Goal: Task Accomplishment & Management: Use online tool/utility

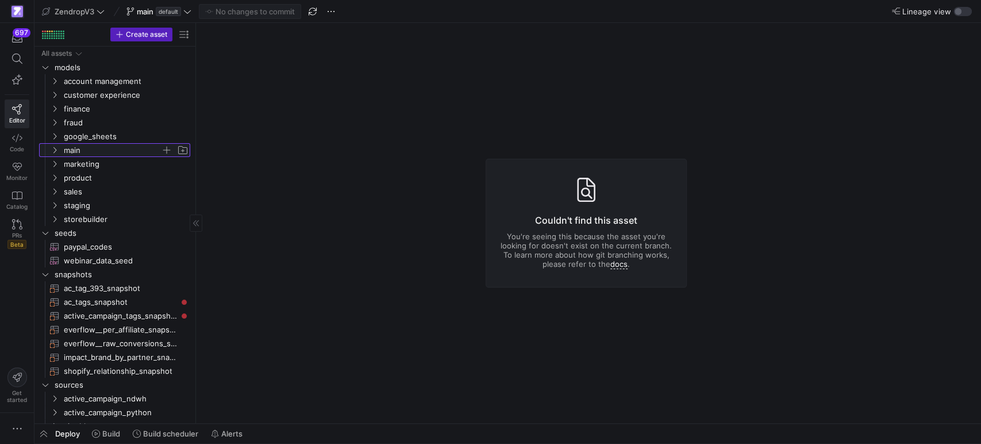
click at [53, 148] on icon "Press SPACE to select this row." at bounding box center [55, 150] width 8 height 7
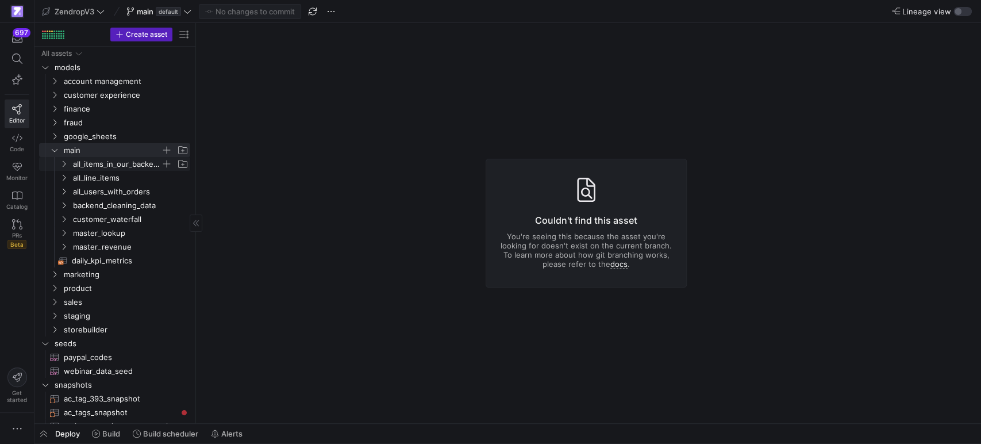
click at [58, 162] on span "all_items_in_our_backend" at bounding box center [124, 163] width 132 height 13
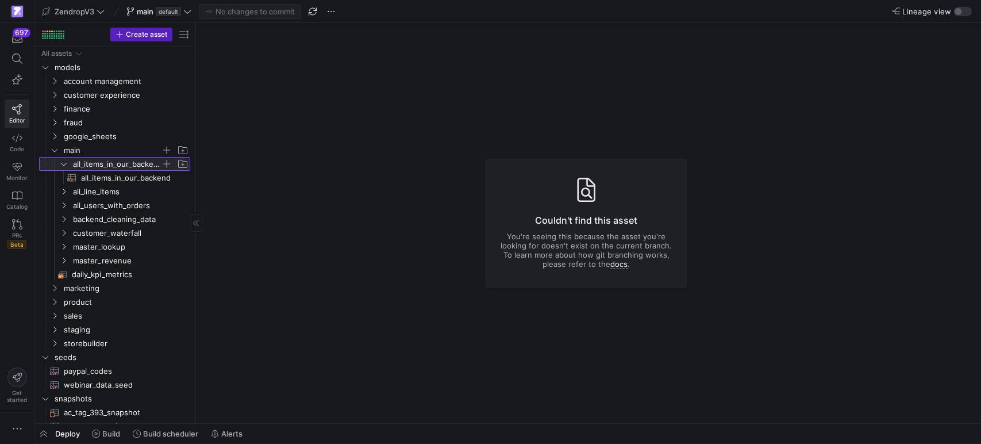
click at [59, 163] on y42-icon at bounding box center [63, 163] width 9 height 9
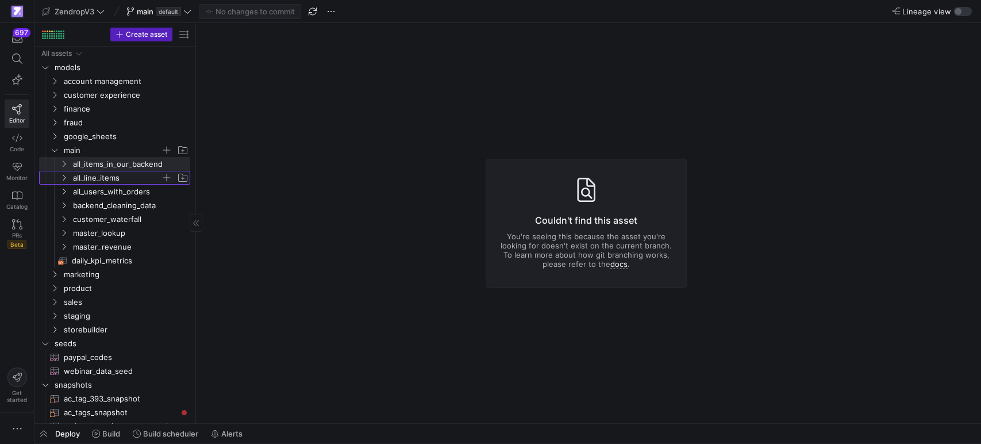
click at [64, 176] on icon "Press SPACE to select this row." at bounding box center [64, 177] width 8 height 7
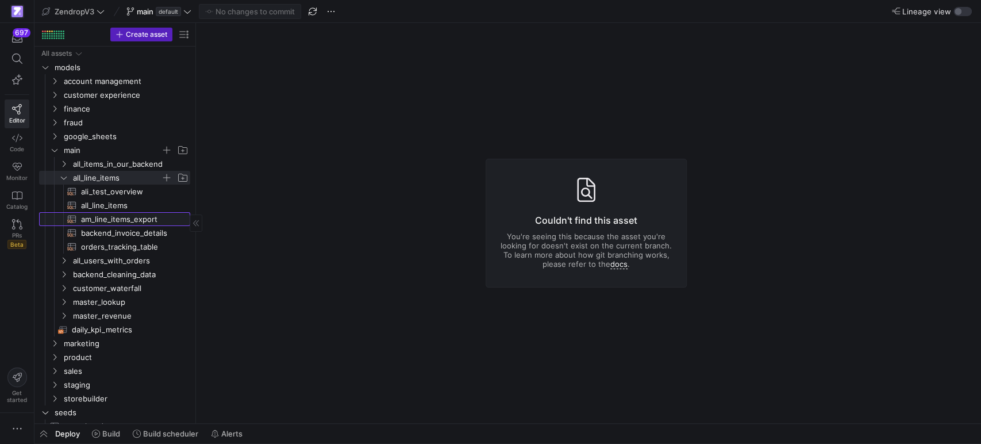
click at [109, 217] on span "am_line_items_export​​​​​​​​​​" at bounding box center [129, 219] width 96 height 13
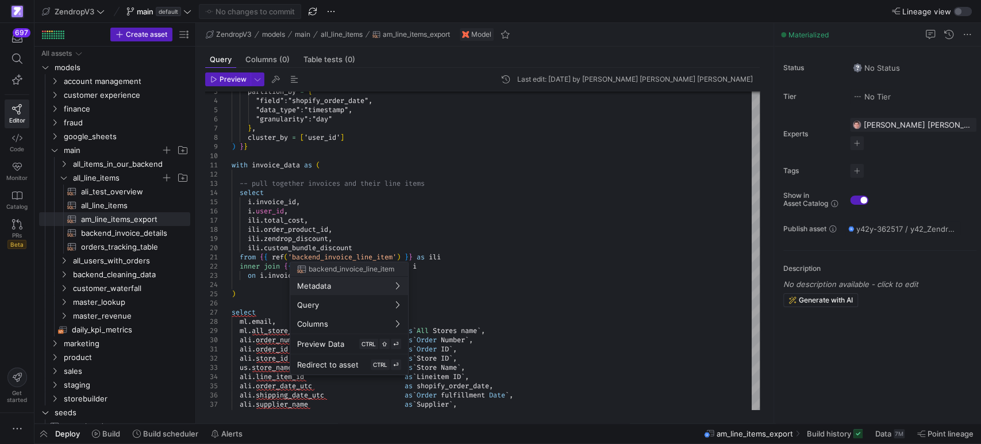
click at [531, 266] on div at bounding box center [490, 222] width 981 height 444
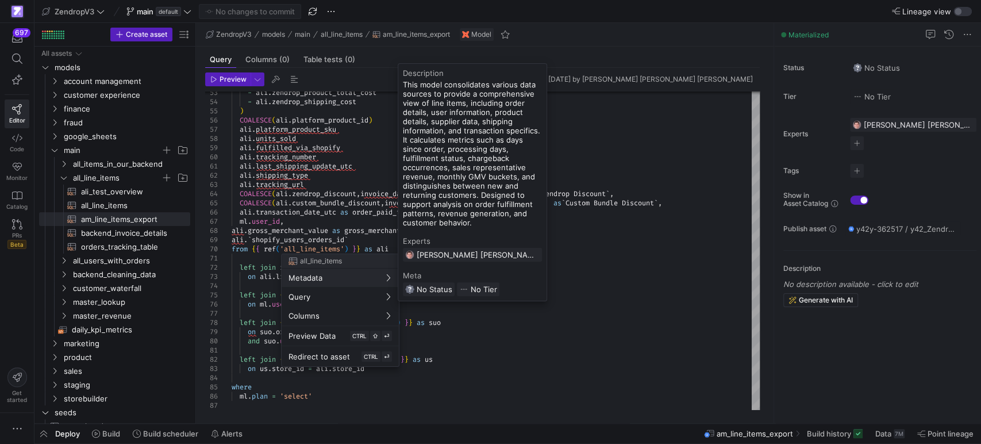
click at [348, 223] on div at bounding box center [490, 222] width 981 height 444
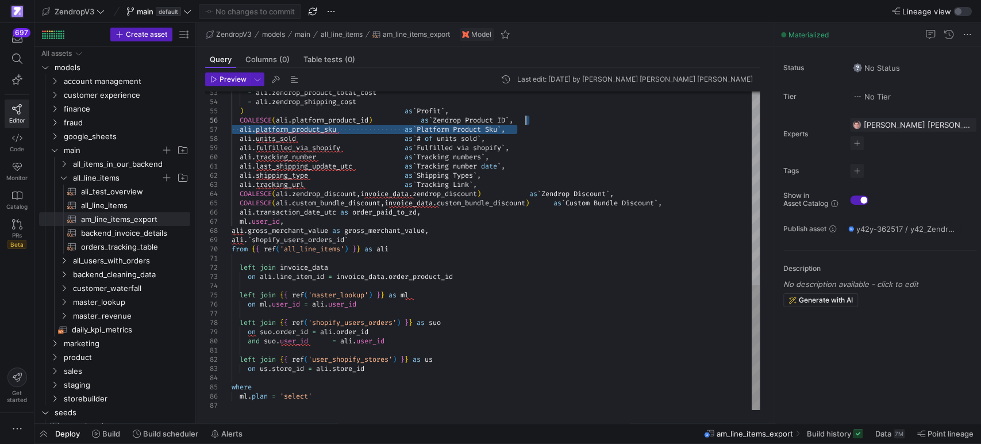
drag, startPoint x: 526, startPoint y: 129, endPoint x: 531, endPoint y: 124, distance: 7.3
click at [531, 124] on div "- [PERSON_NAME] . zendrop_product_total_cost - ali . zendrop_shipping_cost ) as…" at bounding box center [496, 5] width 528 height 809
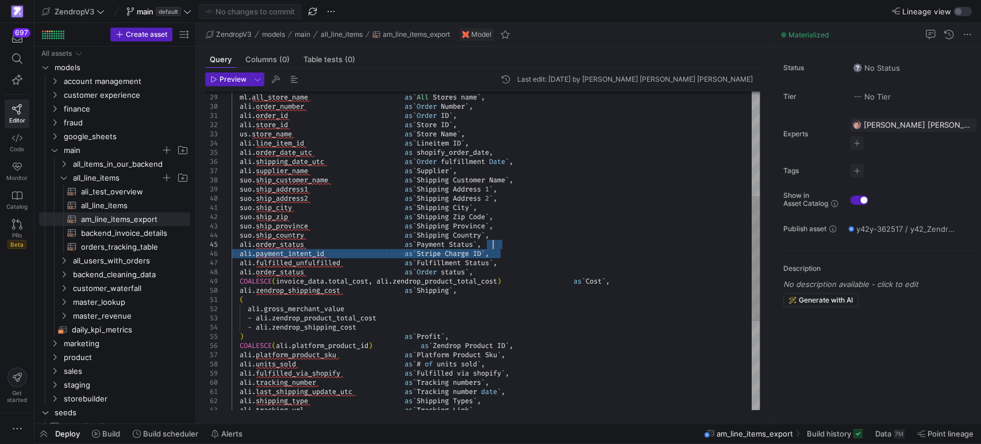
drag, startPoint x: 506, startPoint y: 252, endPoint x: 504, endPoint y: 247, distance: 6.2
click at [504, 247] on div "- [PERSON_NAME] . zendrop_product_total_cost - ali . zendrop_shipping_cost ) as…" at bounding box center [496, 230] width 528 height 809
drag, startPoint x: 107, startPoint y: 205, endPoint x: 124, endPoint y: 206, distance: 17.3
click at [107, 205] on span "all_line_items​​​​​​​​​​" at bounding box center [129, 205] width 96 height 13
type textarea "-- ## Final Model: Order Performance -- Joins stg_first_order with user fulfill…"
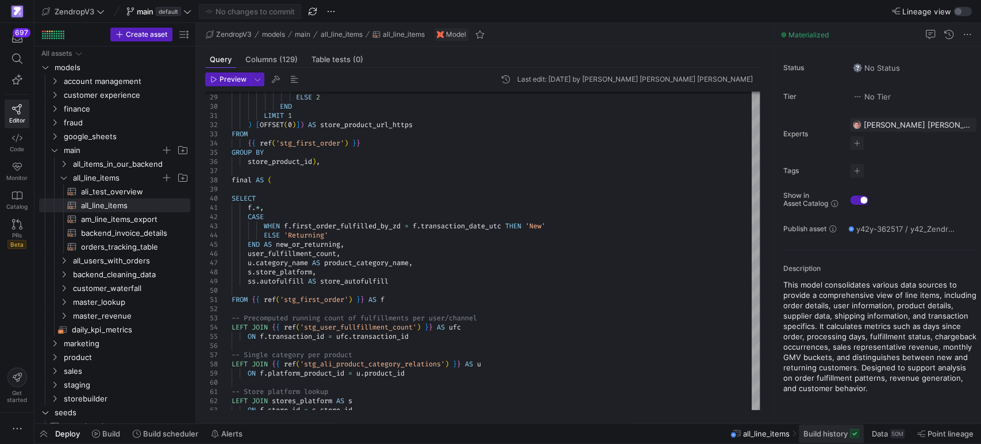
click at [828, 435] on span "Build history" at bounding box center [826, 433] width 44 height 9
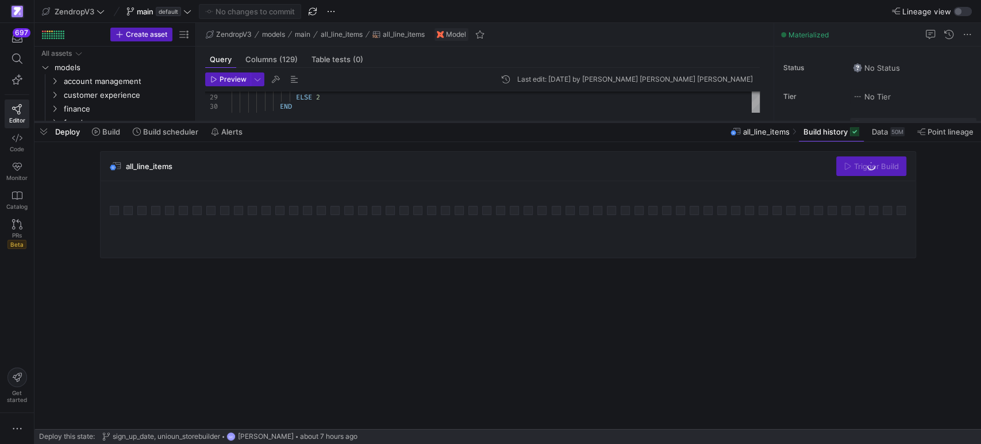
drag, startPoint x: 619, startPoint y: 235, endPoint x: 662, endPoint y: 123, distance: 119.9
click at [662, 123] on div at bounding box center [507, 122] width 947 height 5
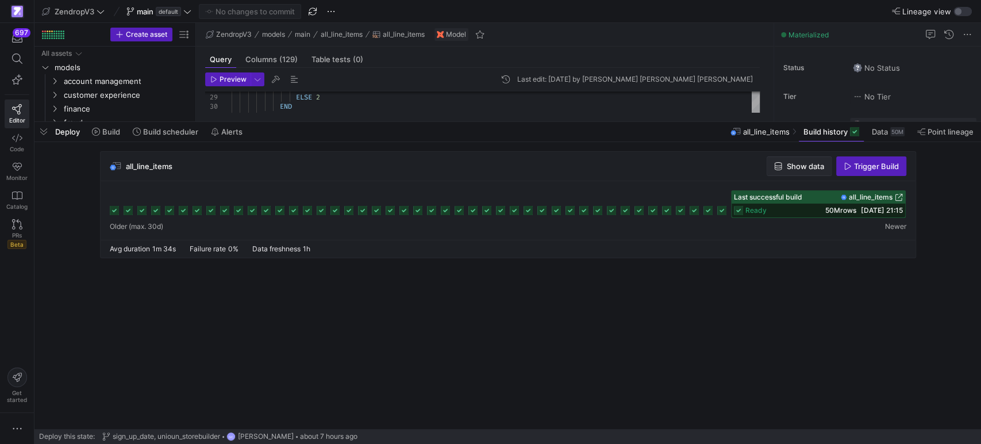
click at [798, 162] on span "Show data" at bounding box center [805, 166] width 37 height 9
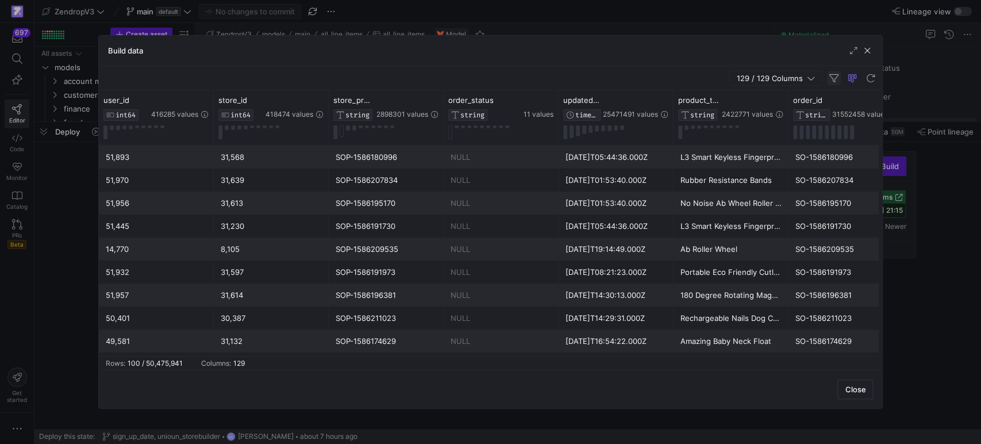
click at [832, 76] on span "button" at bounding box center [834, 78] width 14 height 14
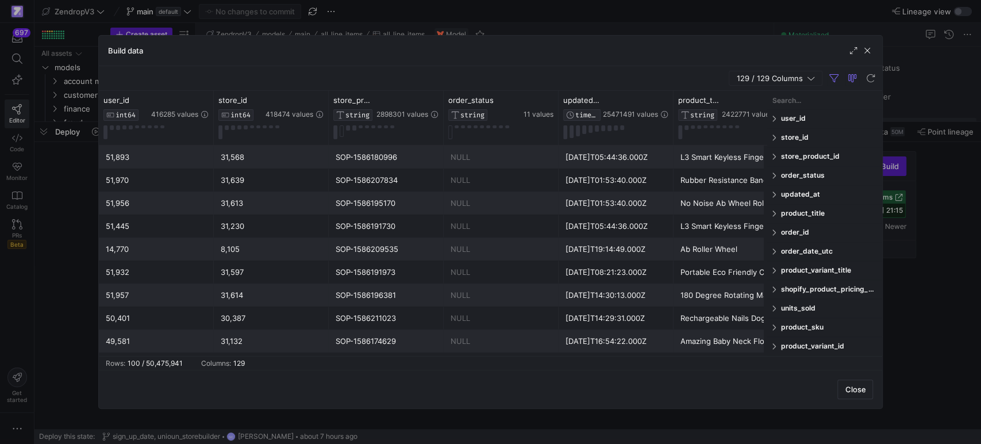
click at [783, 100] on input "Filter Columns Input" at bounding box center [825, 100] width 106 height 23
click at [774, 233] on span at bounding box center [775, 232] width 7 height 8
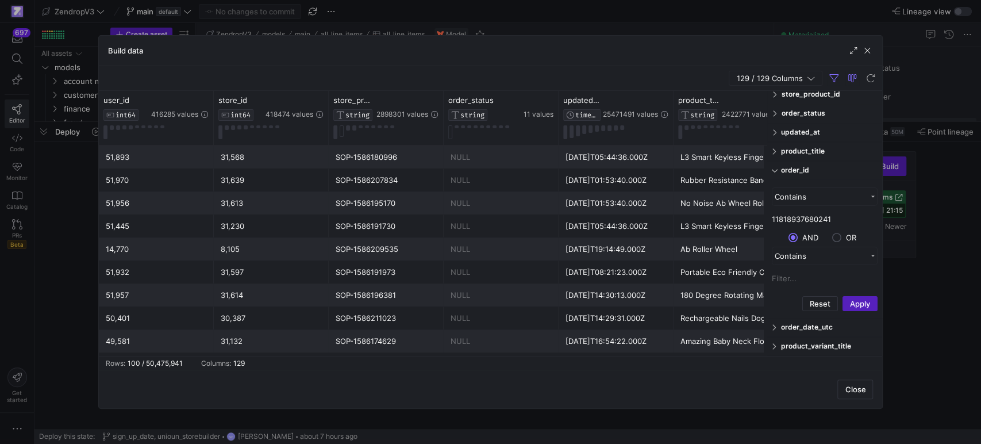
scroll to position [64, 0]
type input "11818937680241"
click at [853, 304] on button "Apply" at bounding box center [860, 301] width 35 height 15
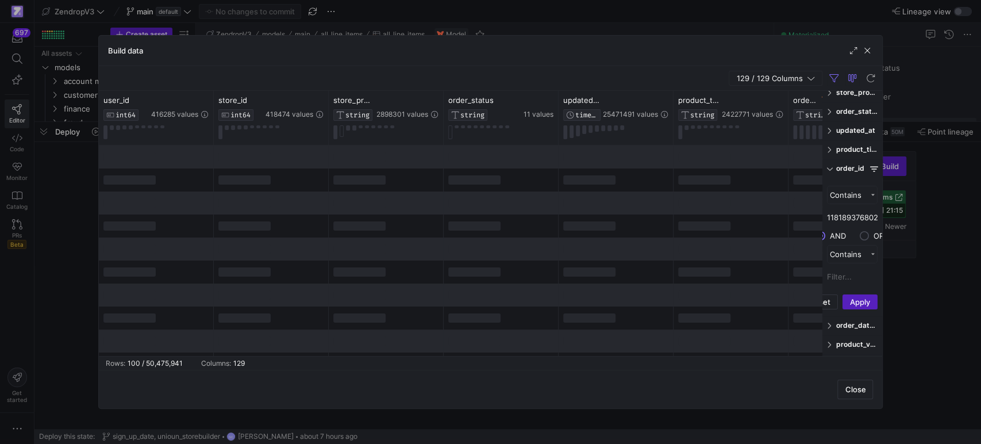
drag, startPoint x: 766, startPoint y: 178, endPoint x: 821, endPoint y: 183, distance: 55.4
click at [821, 183] on div at bounding box center [822, 223] width 3 height 265
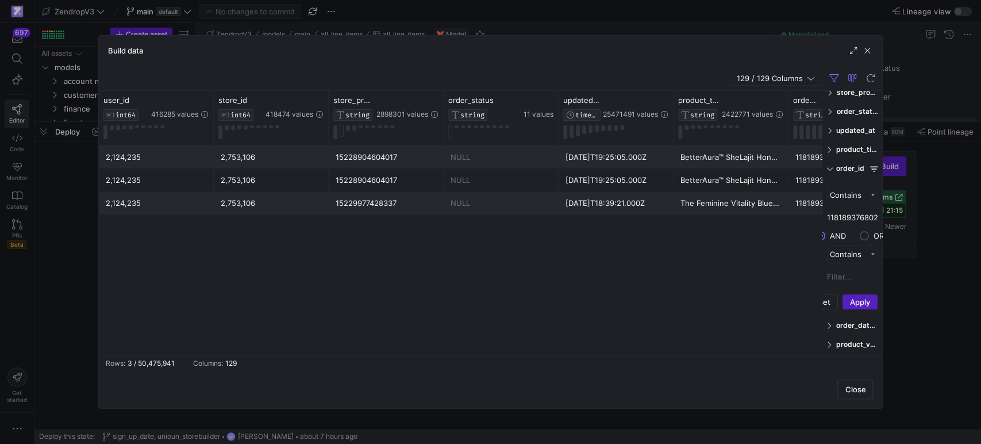
click at [776, 84] on span "button" at bounding box center [775, 78] width 93 height 14
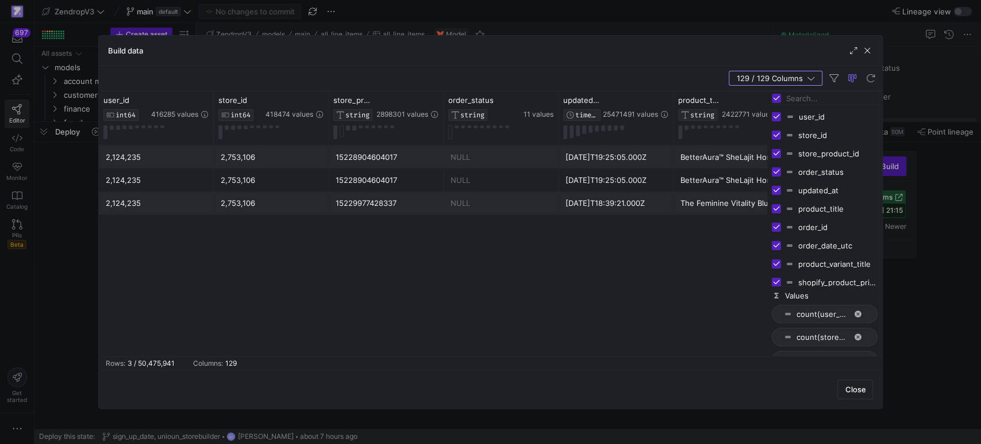
click at [778, 98] on input "Toggle Select All Columns" at bounding box center [776, 98] width 9 height 9
checkbox input "false"
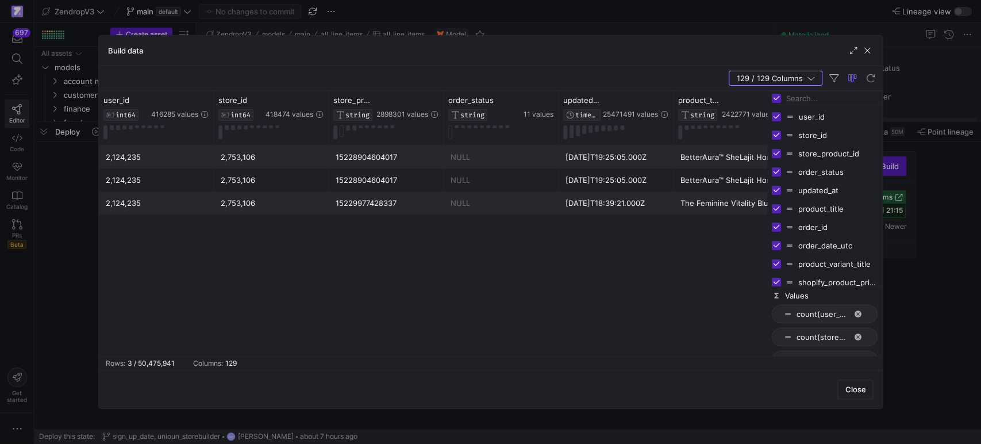
checkbox input "false"
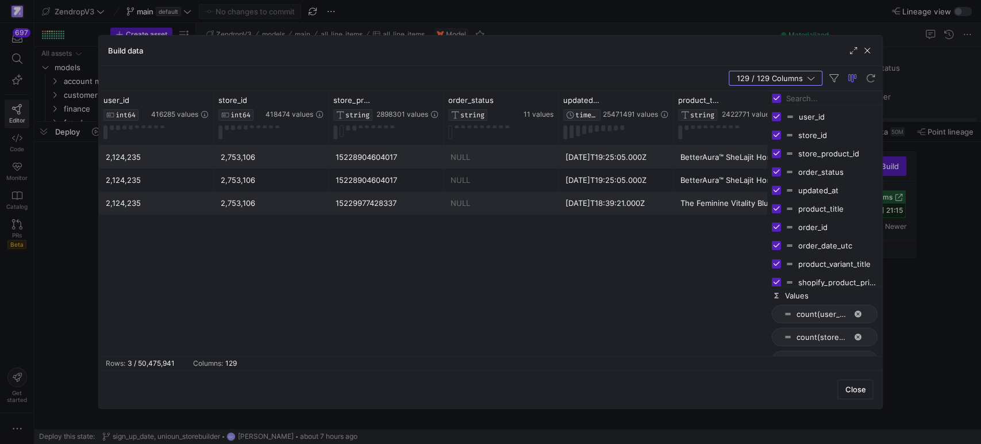
checkbox input "false"
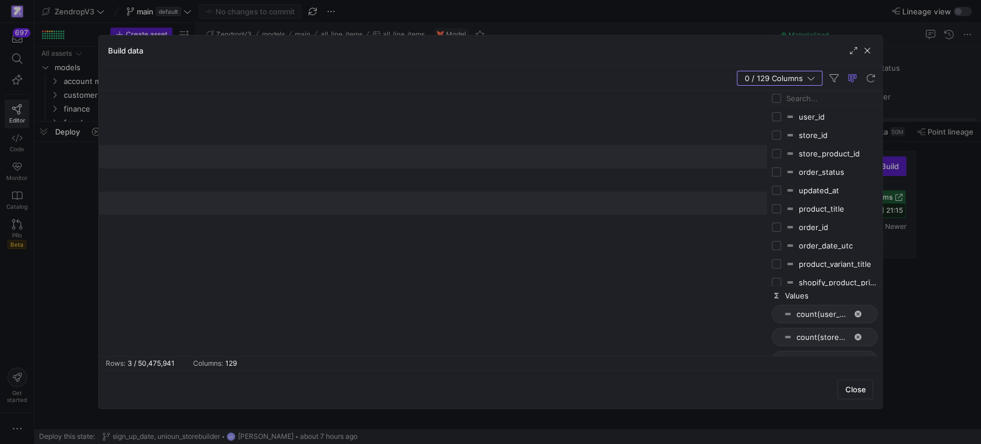
click at [821, 99] on input "Filter Columns Input" at bounding box center [832, 98] width 92 height 23
type input "id"
click at [775, 168] on input "Press SPACE to toggle visibility (hidden)" at bounding box center [776, 171] width 9 height 9
checkbox input "true"
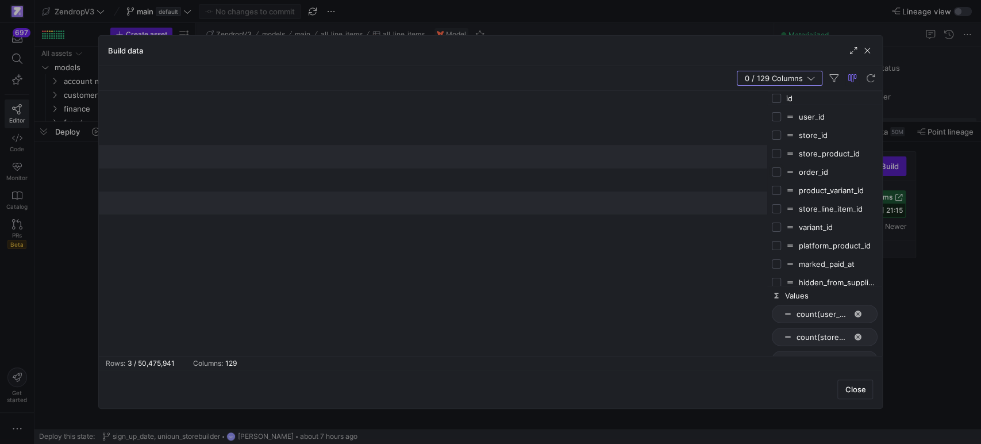
checkbox input "false"
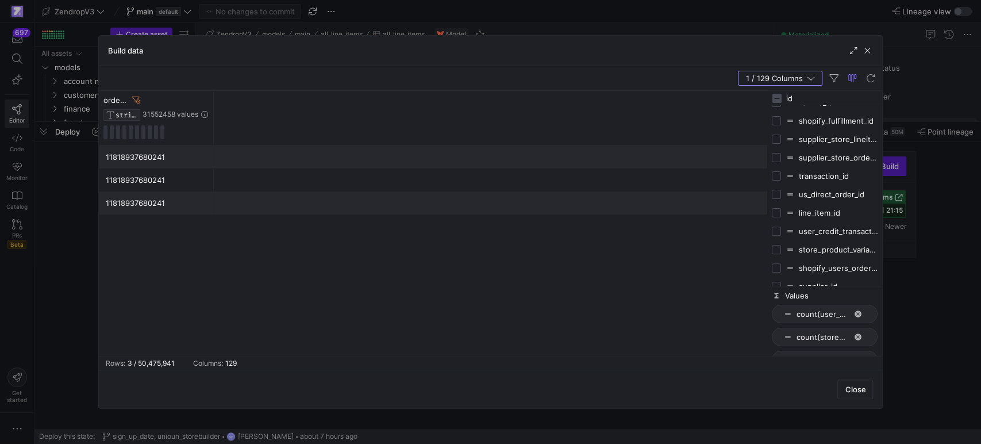
scroll to position [255, 0]
click at [774, 174] on input "Press SPACE to toggle visibility (hidden)" at bounding box center [776, 174] width 9 height 9
checkbox input "true"
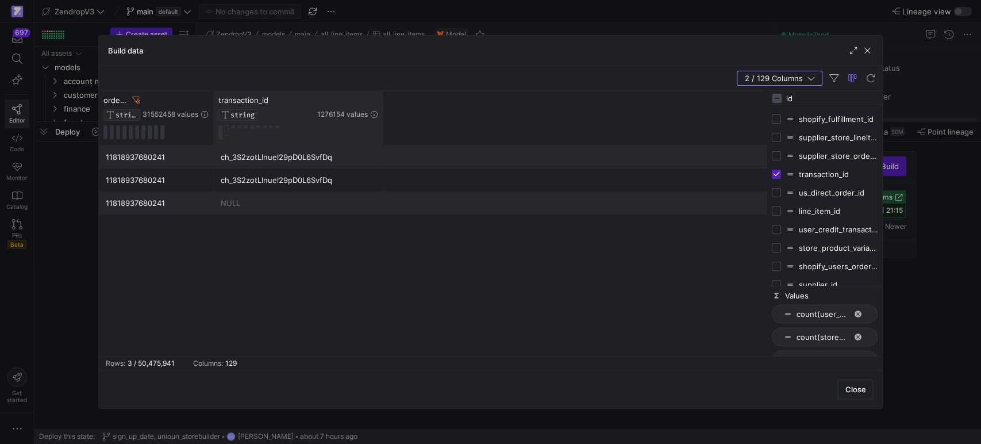
drag, startPoint x: 327, startPoint y: 105, endPoint x: 382, endPoint y: 113, distance: 55.2
click at [382, 113] on div at bounding box center [383, 118] width 5 height 54
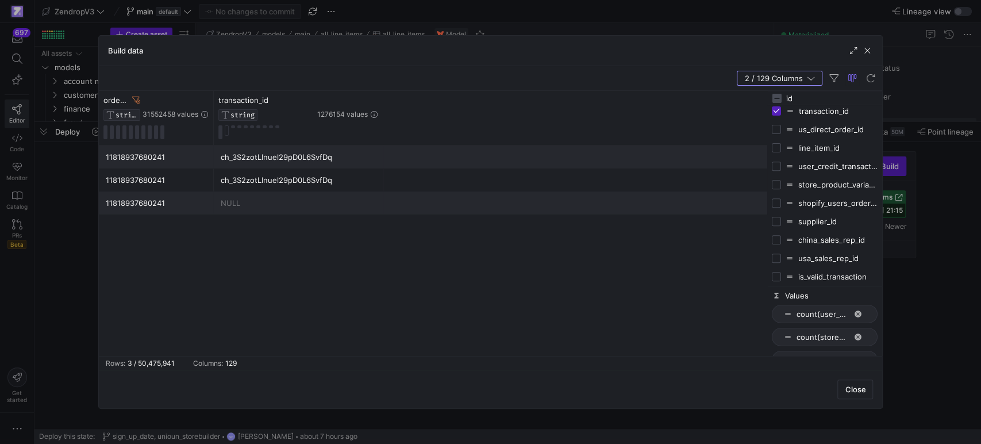
scroll to position [320, 0]
drag, startPoint x: 810, startPoint y: 93, endPoint x: 782, endPoint y: 94, distance: 28.8
click at [782, 94] on div "id" at bounding box center [824, 98] width 115 height 14
type input "inv"
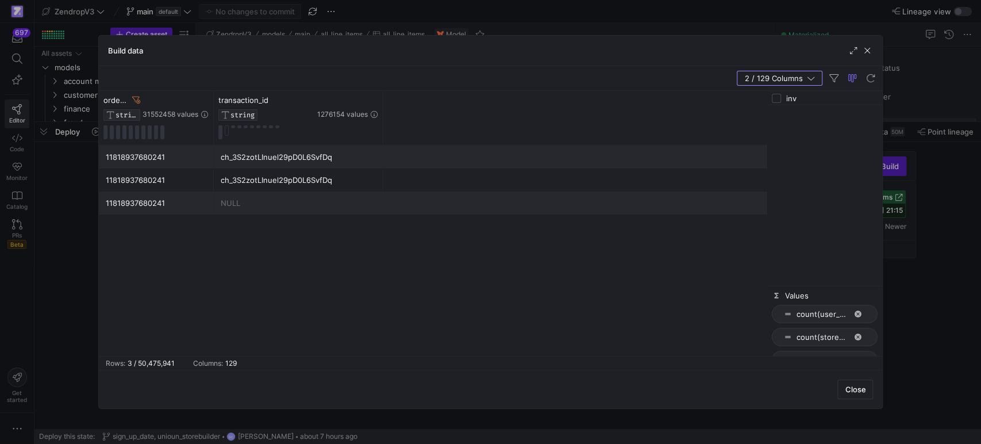
drag, startPoint x: 813, startPoint y: 97, endPoint x: 757, endPoint y: 96, distance: 55.8
click at [759, 96] on div "order_id STRING 31552458 values transaction_id STRING 1276154 values 1181893768…" at bounding box center [491, 223] width 784 height 265
checkbox input "false"
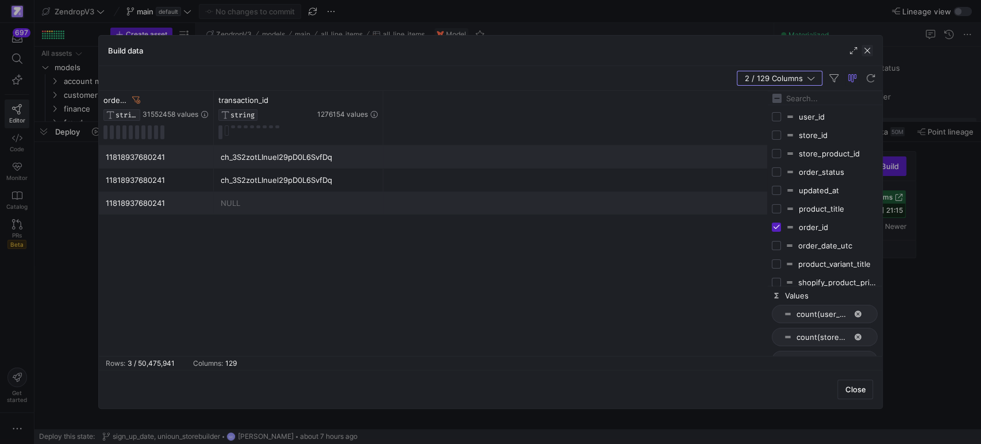
click at [865, 50] on span "button" at bounding box center [867, 50] width 11 height 11
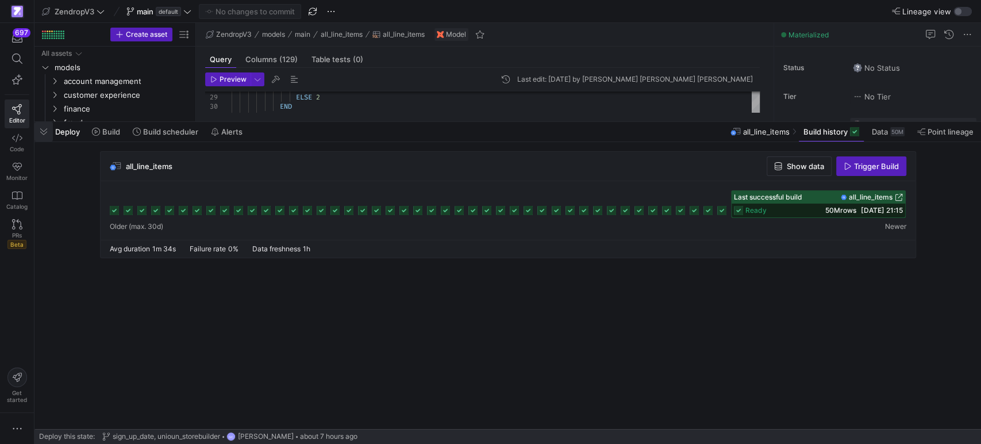
click at [48, 129] on span "button" at bounding box center [43, 132] width 18 height 20
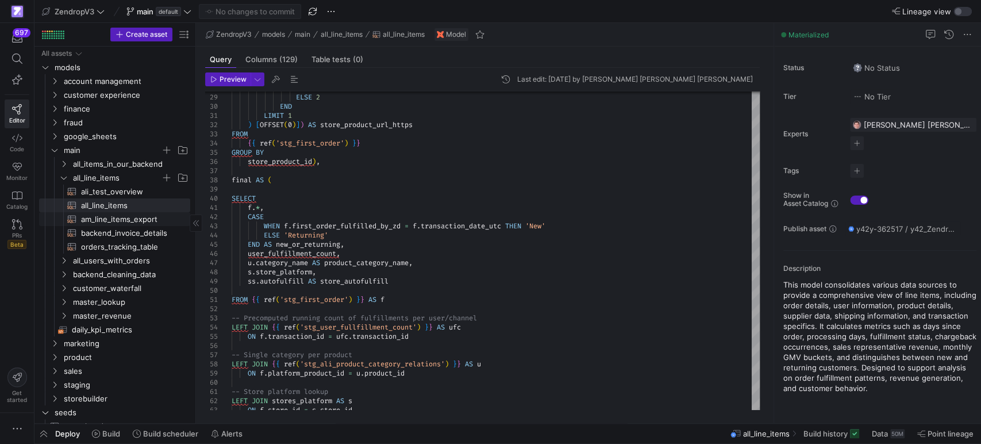
click at [120, 216] on span "am_line_items_export​​​​​​​​​​" at bounding box center [129, 219] width 96 height 13
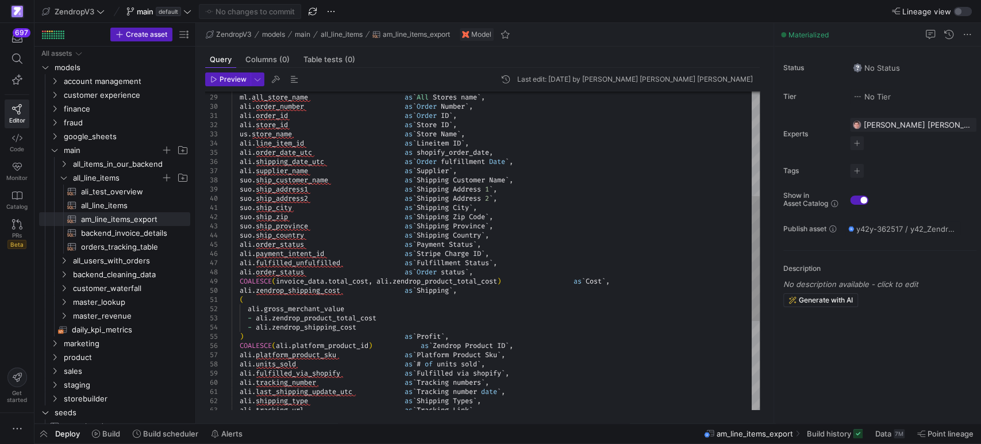
click at [509, 252] on div "ml . email , ml . all_store_name as ` All Stores name ` , [PERSON_NAME] . order…" at bounding box center [496, 230] width 528 height 809
click at [337, 256] on div "ml . email , ml . all_store_name as ` All Stores name ` , [PERSON_NAME] . order…" at bounding box center [496, 230] width 528 height 809
click at [241, 253] on div "ml . email , ml . all_store_name as ` All Stores name ` , [PERSON_NAME] . order…" at bounding box center [496, 230] width 528 height 809
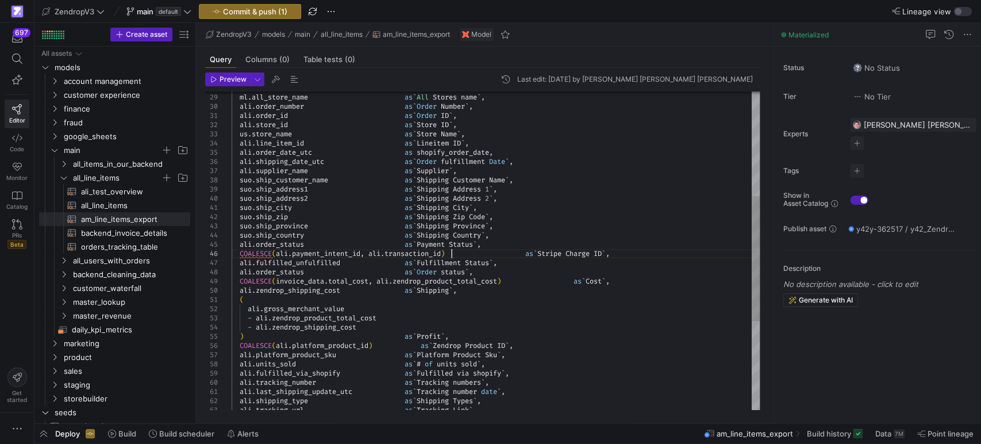
scroll to position [45, 219]
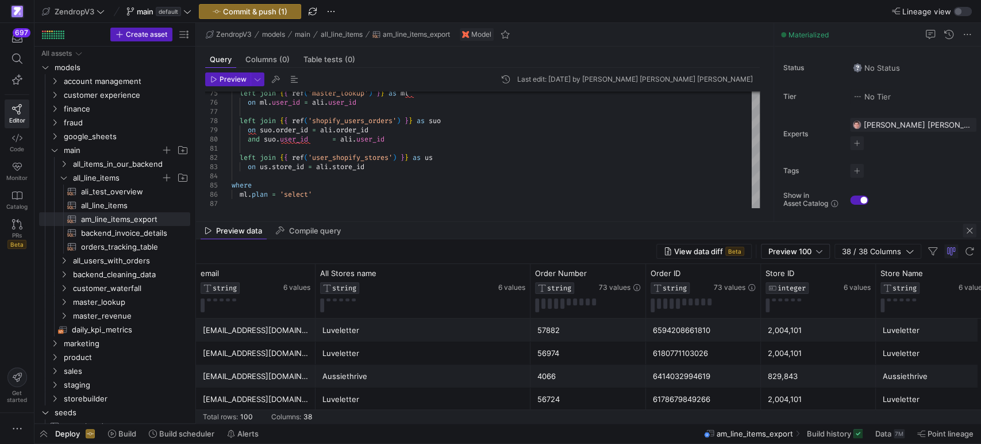
type textarea "suo.ship_city as `Shipping City`, suo.ship_zip as `Shipping Zip Code`, suo.ship…"
click at [970, 228] on span "button" at bounding box center [970, 231] width 14 height 14
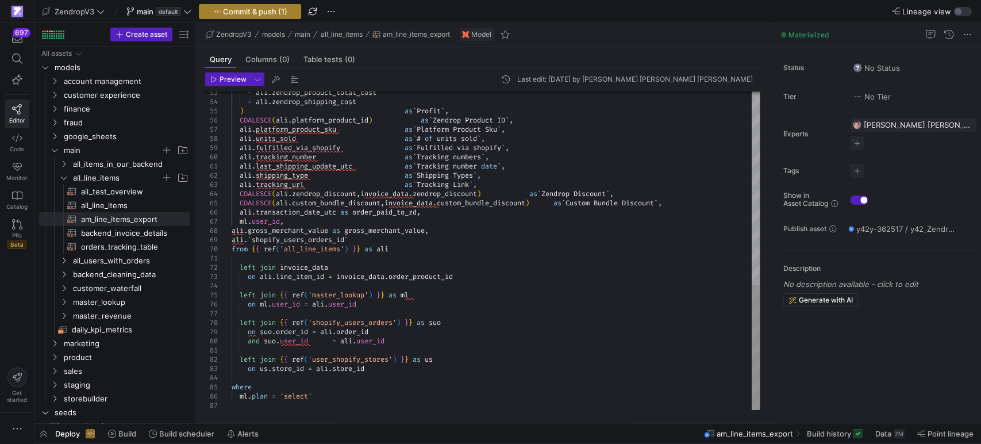
click at [260, 5] on span "button" at bounding box center [249, 12] width 101 height 14
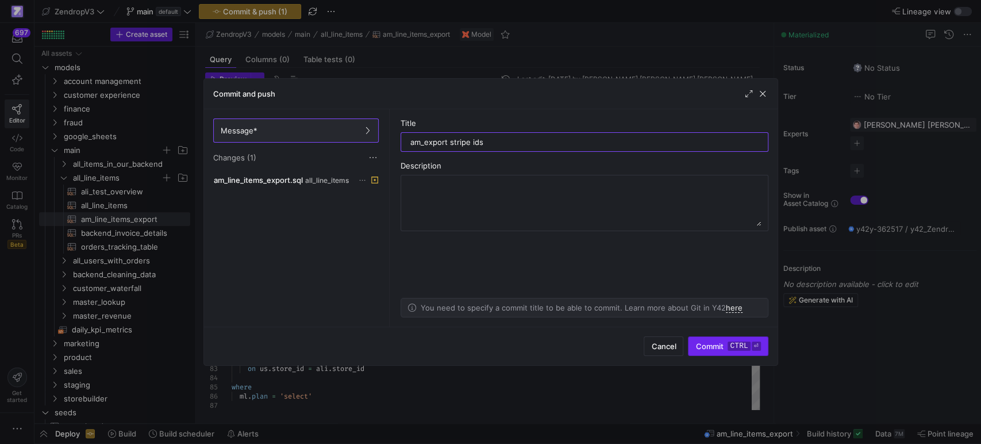
type input "am_export stripe ids"
click at [733, 344] on kbd "ctrl" at bounding box center [739, 345] width 22 height 9
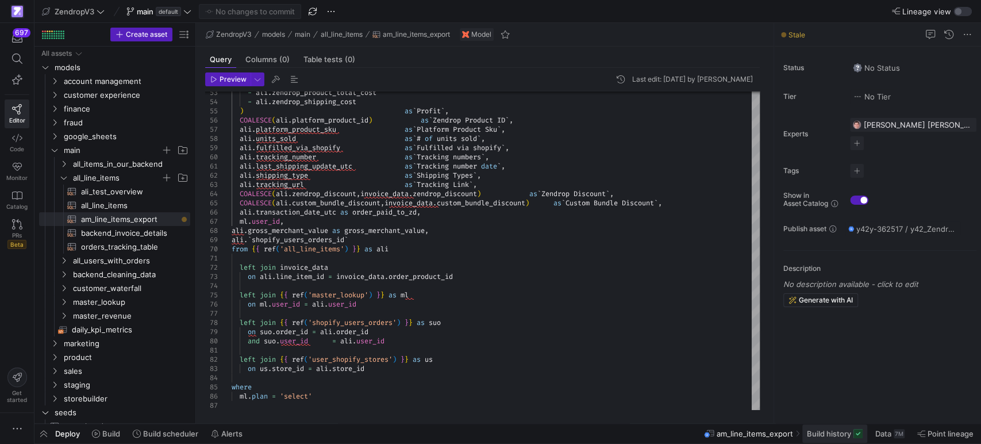
click at [823, 429] on span "Build history" at bounding box center [829, 433] width 44 height 9
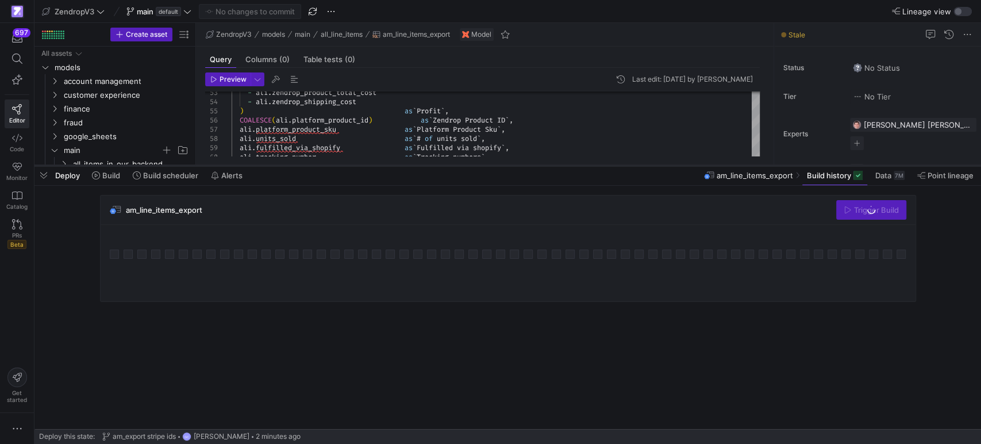
drag, startPoint x: 535, startPoint y: 234, endPoint x: 541, endPoint y: 166, distance: 68.7
click at [541, 166] on div at bounding box center [507, 165] width 947 height 5
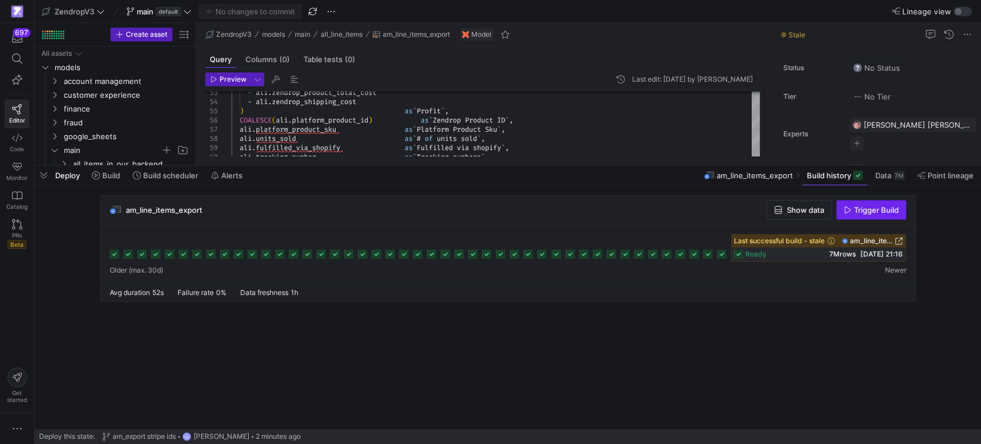
click at [859, 215] on span "button" at bounding box center [871, 210] width 69 height 18
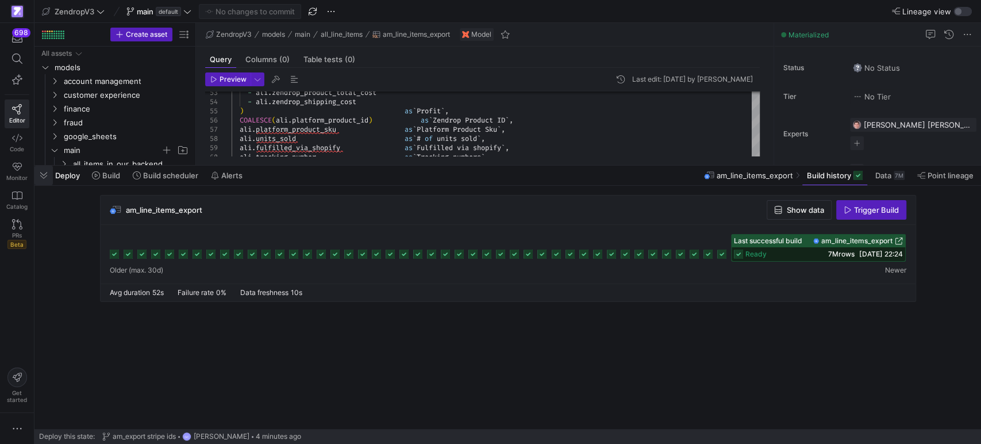
click at [44, 176] on span "button" at bounding box center [43, 176] width 18 height 20
